Goal: Check status: Check status

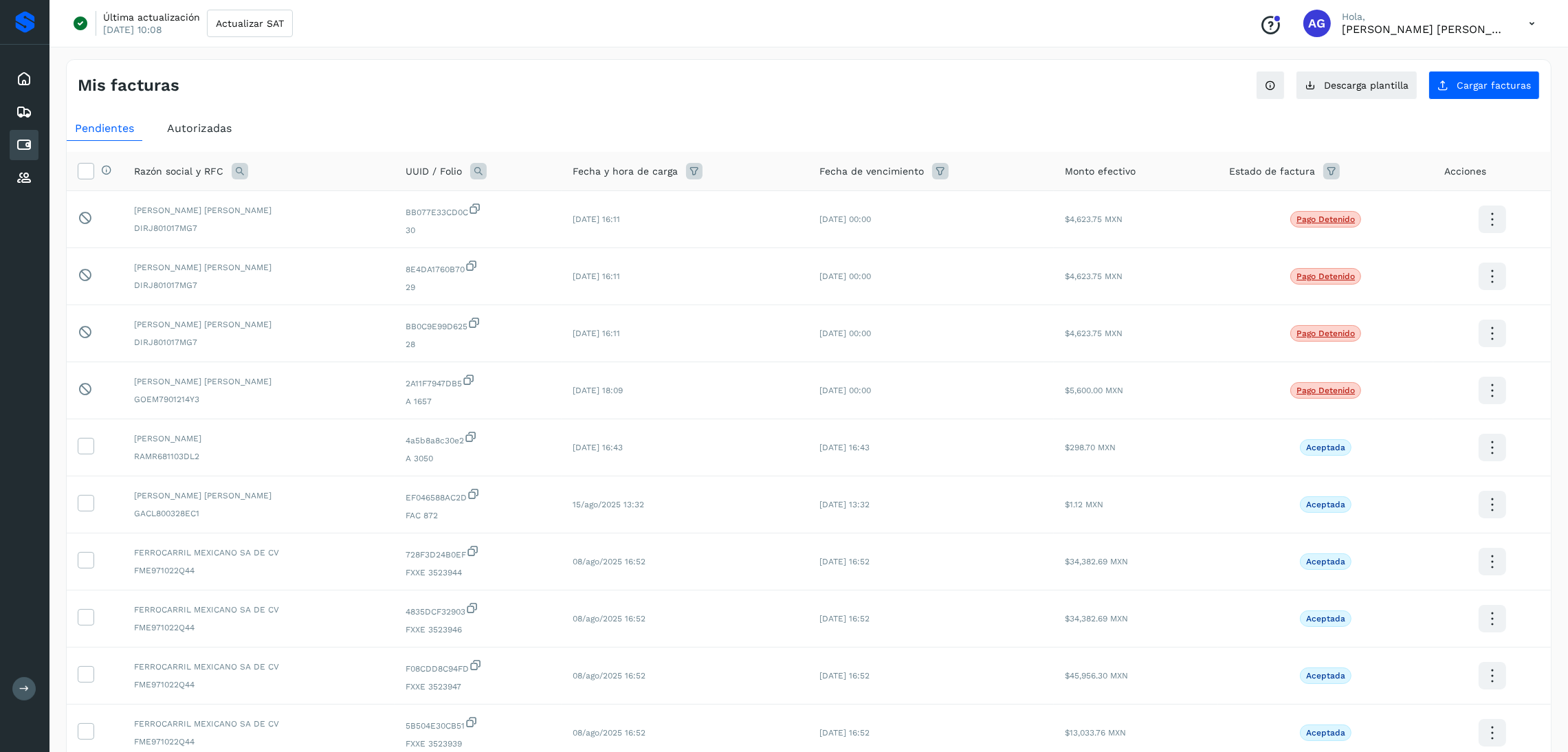
click at [1338, 174] on icon at bounding box center [1331, 171] width 16 height 16
click at [1411, 210] on input "text" at bounding box center [1417, 206] width 148 height 22
click at [1371, 257] on span at bounding box center [1366, 262] width 18 height 11
type input "**********"
click at [1502, 210] on div at bounding box center [784, 376] width 1568 height 752
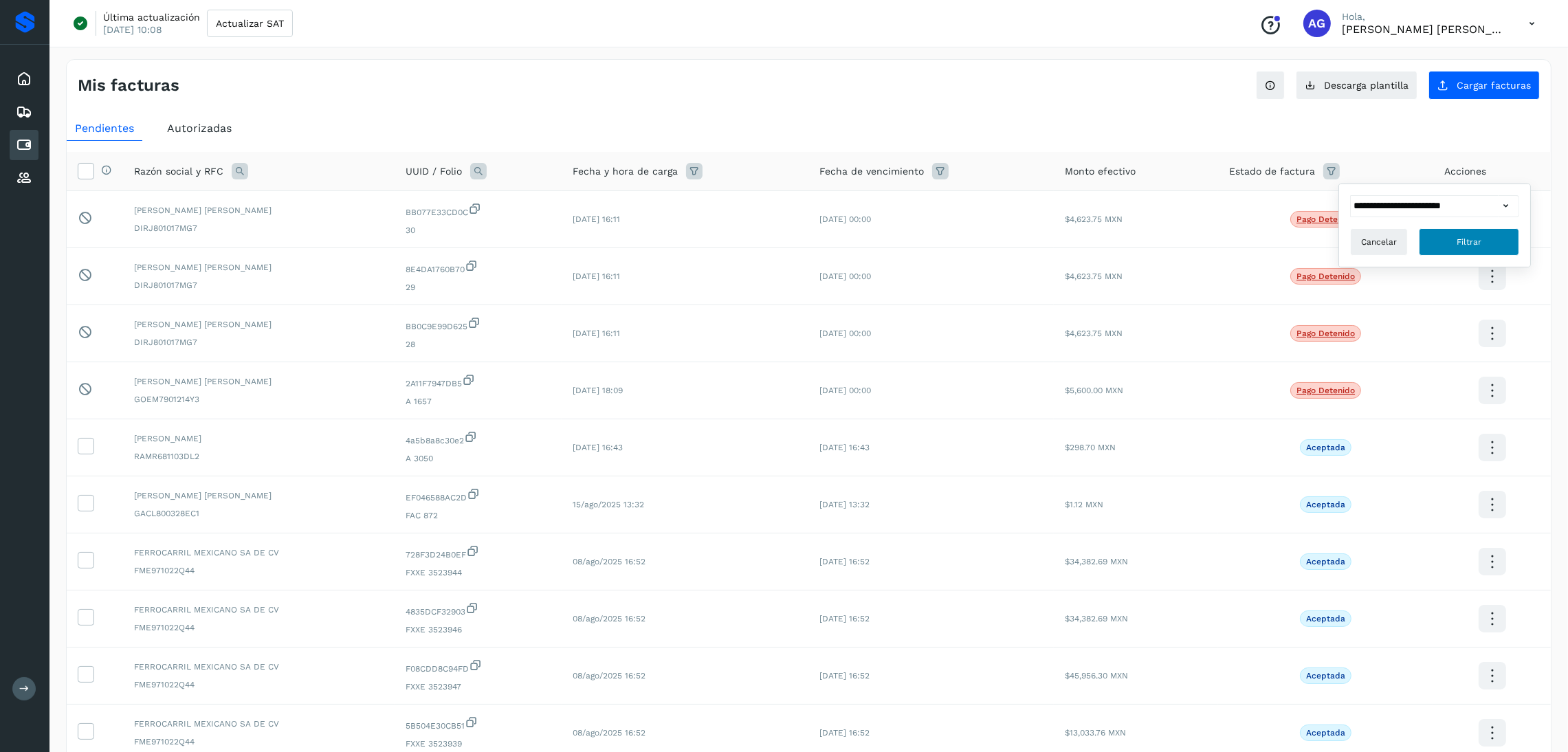
click at [1490, 234] on button "Filtrar" at bounding box center [1469, 242] width 101 height 28
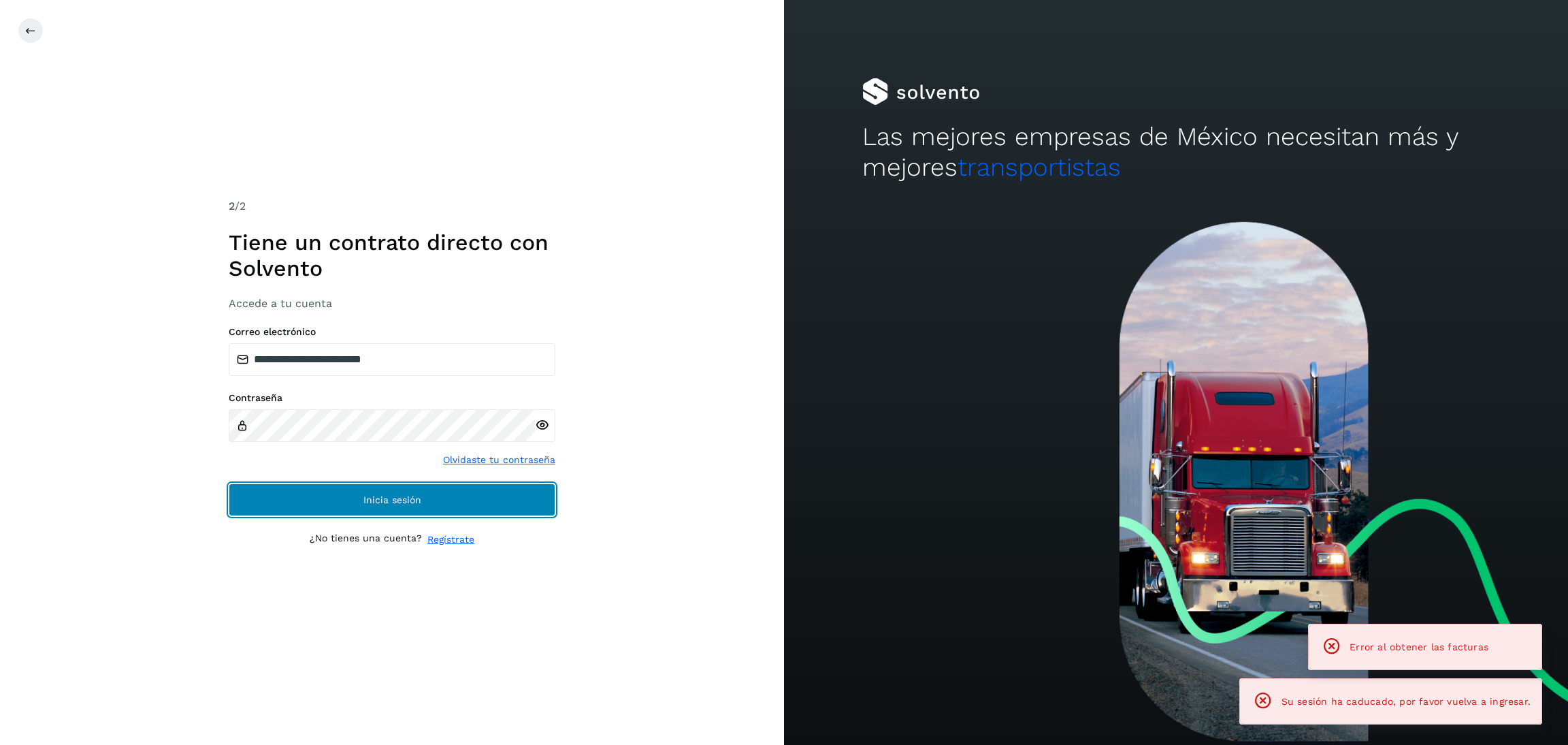
click at [452, 487] on button "Inicia sesión" at bounding box center [392, 499] width 326 height 33
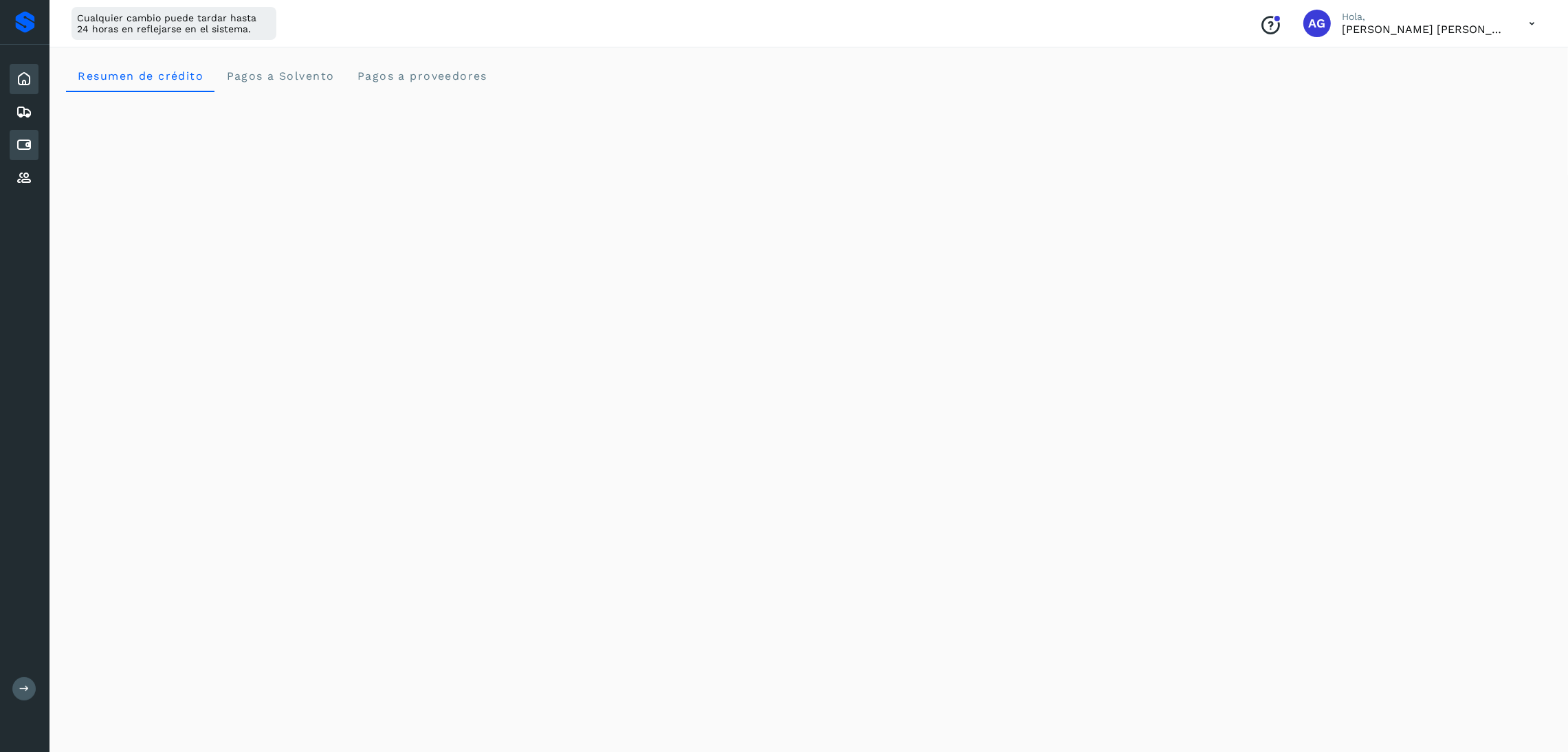
click at [29, 144] on icon at bounding box center [24, 144] width 16 height 16
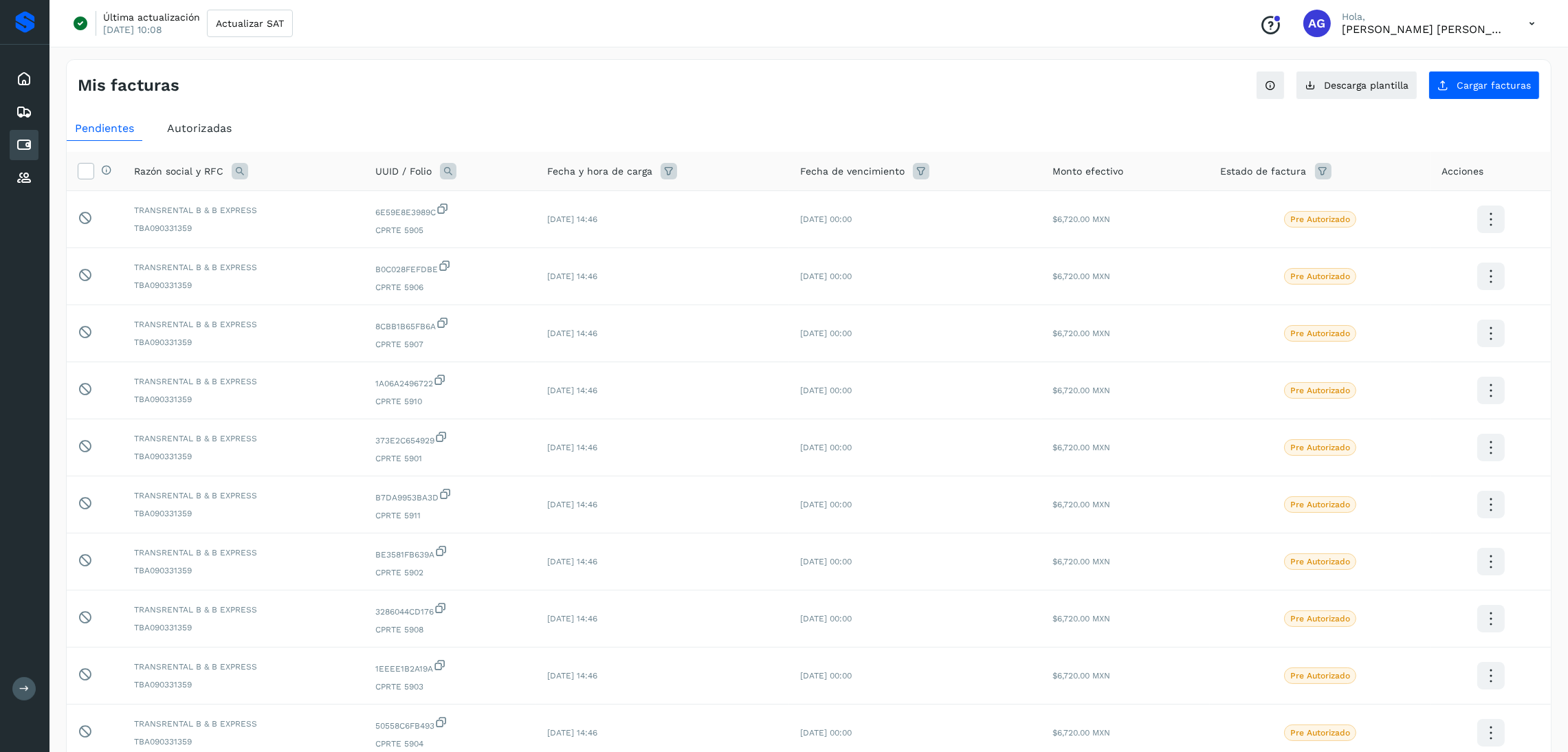
click at [201, 130] on span "Autorizadas" at bounding box center [199, 128] width 65 height 13
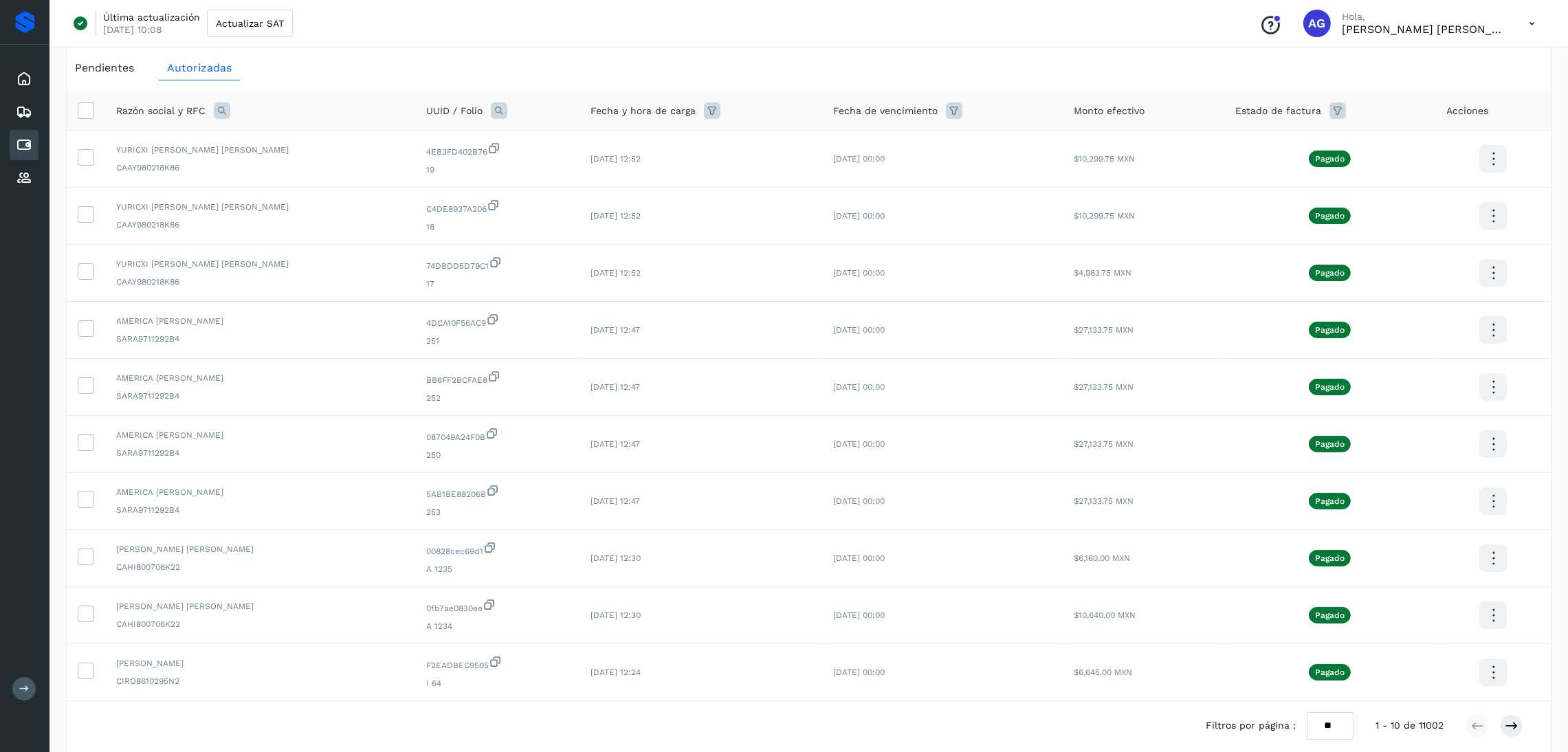
scroll to position [25, 0]
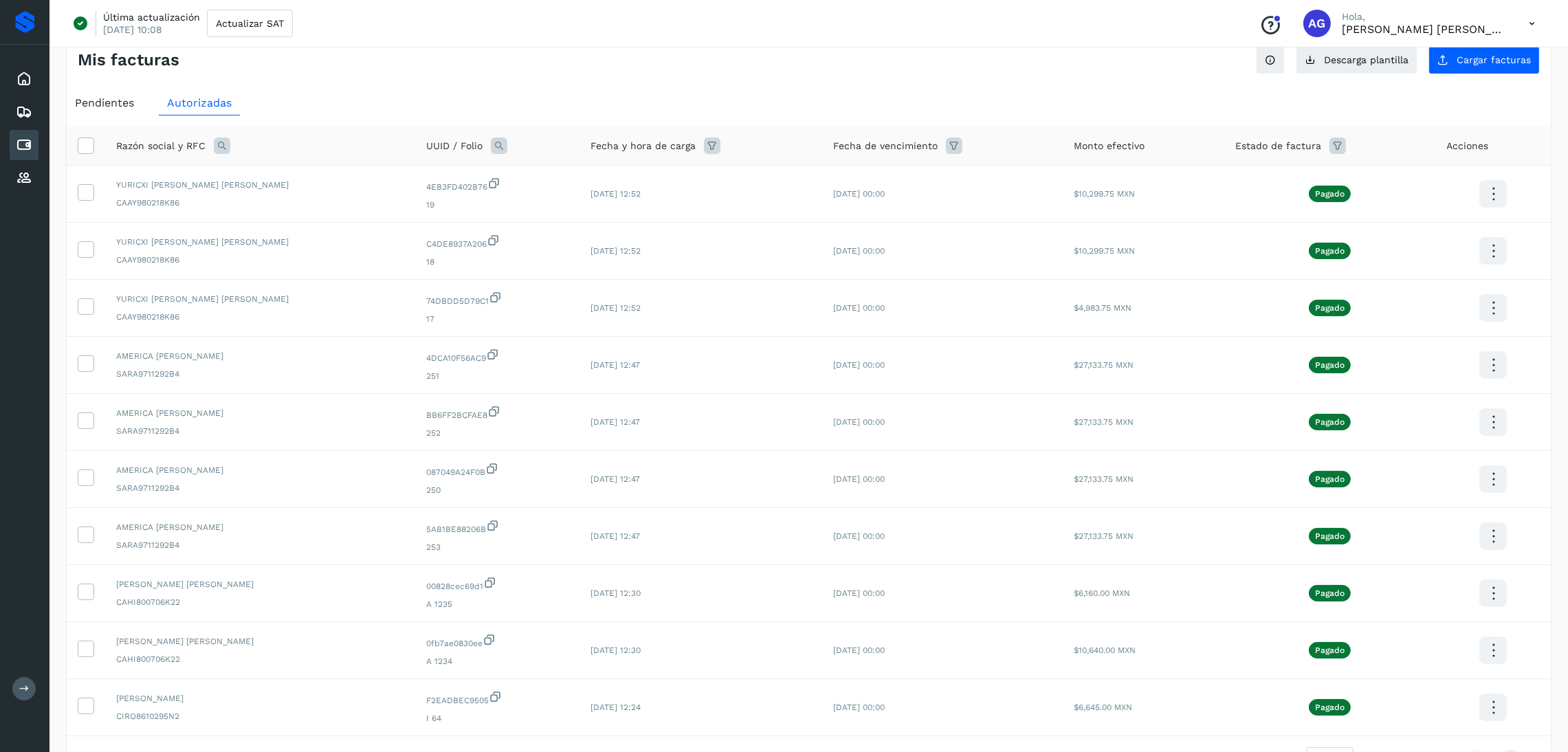
click at [1330, 140] on icon at bounding box center [1337, 145] width 16 height 16
click at [1418, 171] on input "text" at bounding box center [1408, 181] width 148 height 22
click at [1351, 235] on icon at bounding box center [1348, 233] width 14 height 14
type input "**********"
click at [1488, 179] on div at bounding box center [784, 376] width 1568 height 752
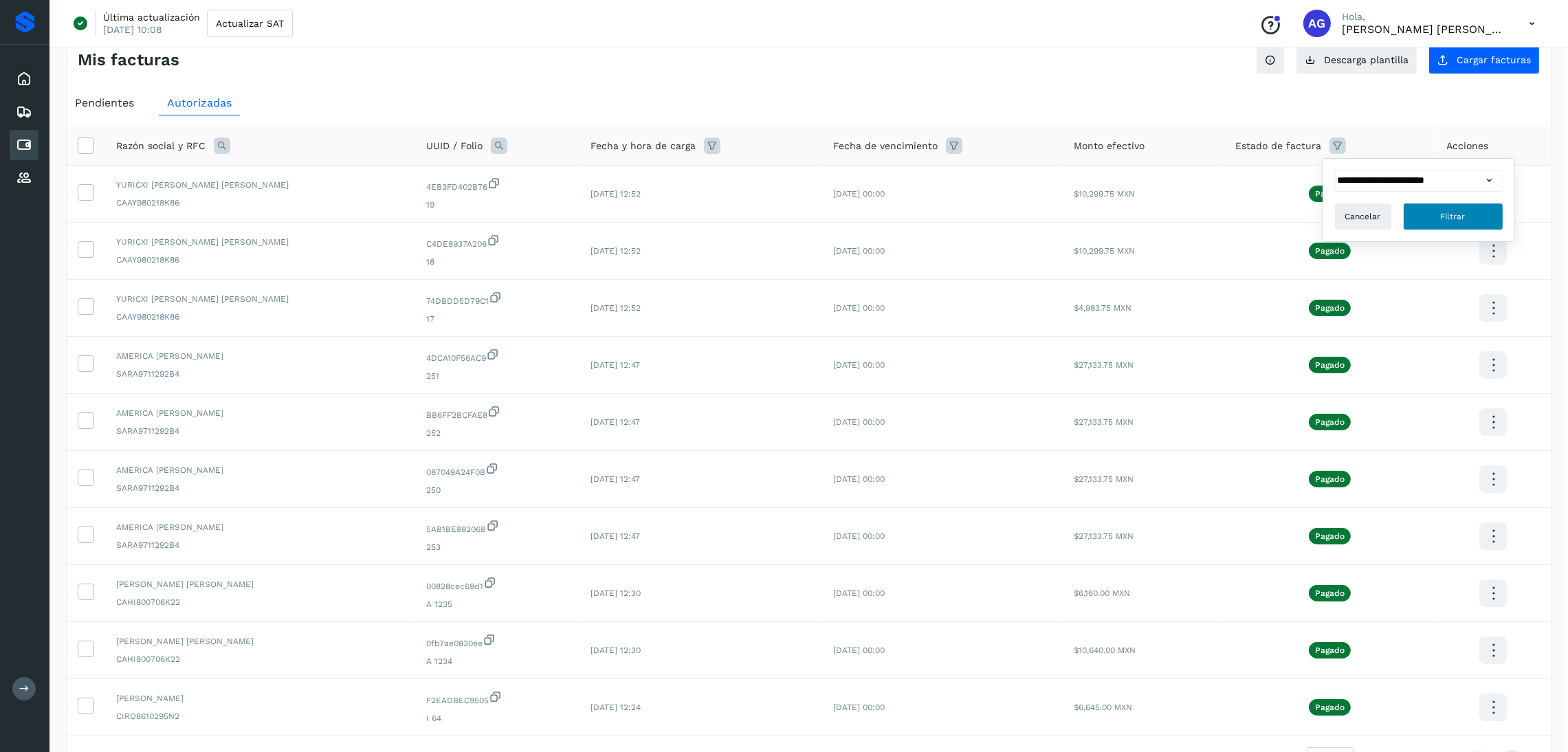
click at [1478, 207] on button "Filtrar" at bounding box center [1453, 217] width 101 height 28
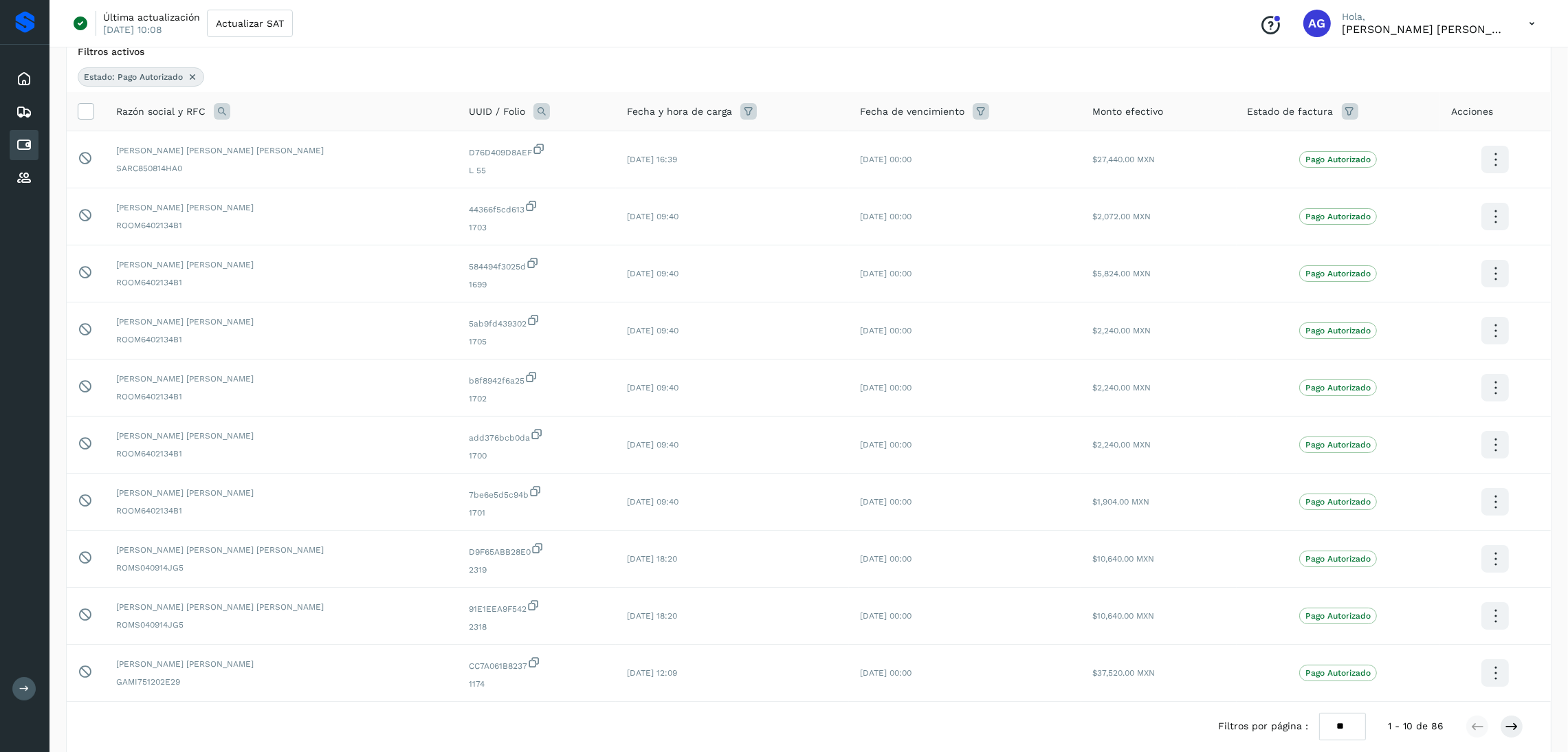
scroll to position [78, 0]
